Goal: Task Accomplishment & Management: Complete application form

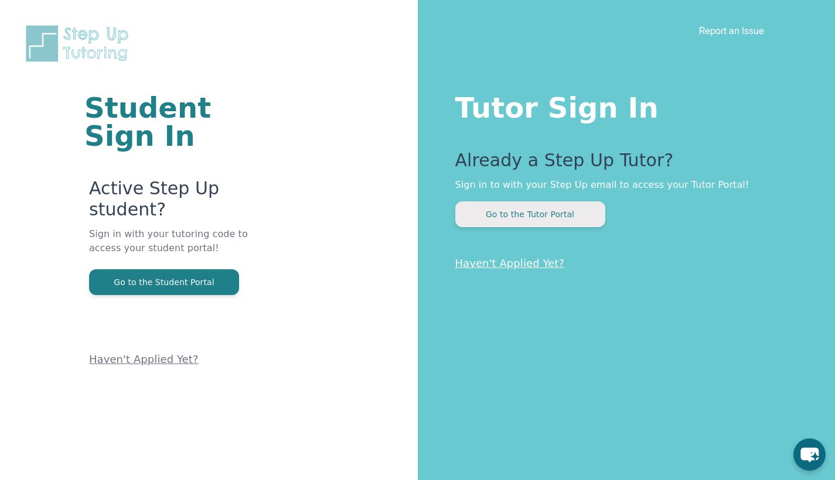
click at [532, 220] on button "Go to the Tutor Portal" at bounding box center [530, 214] width 150 height 26
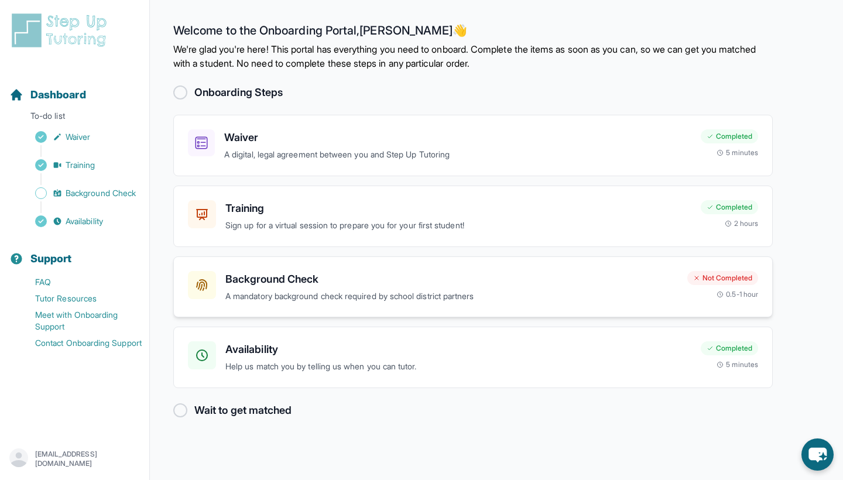
click at [283, 304] on div "Background Check A mandatory background check required by school district partn…" at bounding box center [473, 287] width 600 height 61
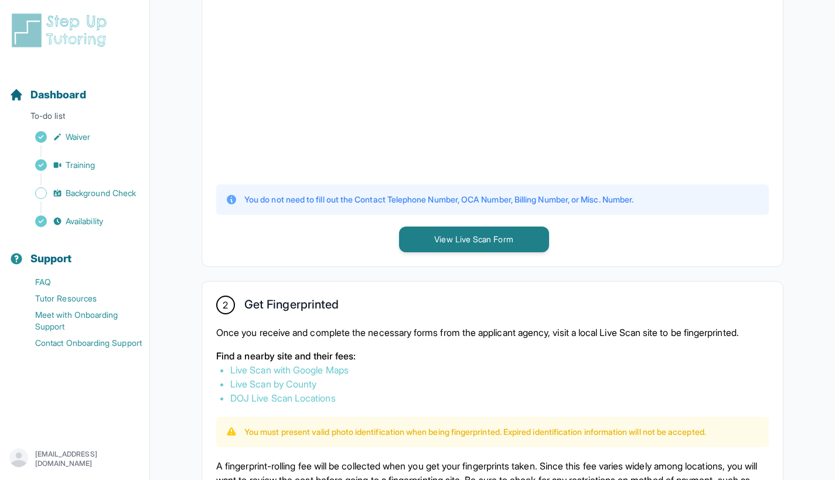
scroll to position [410, 0]
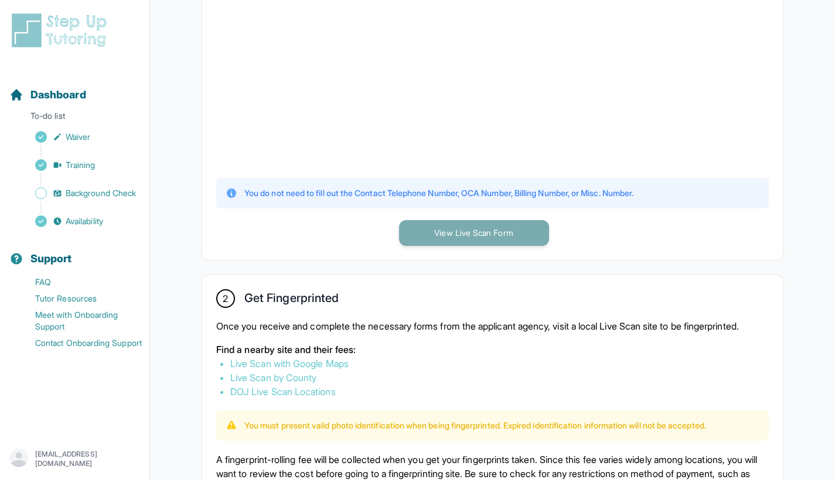
click at [471, 231] on button "View Live Scan Form" at bounding box center [474, 233] width 150 height 26
